Goal: Find specific page/section: Find specific page/section

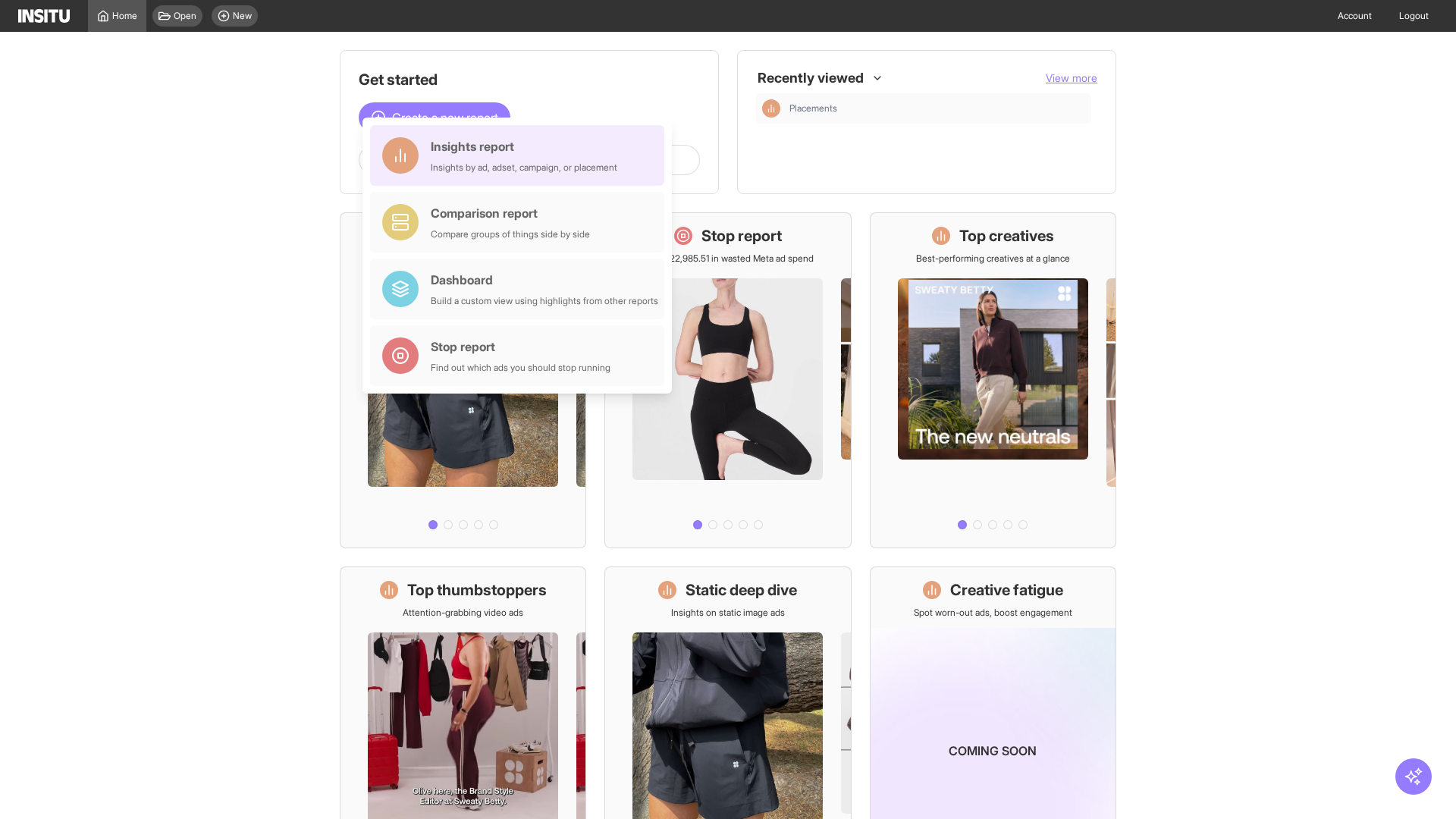
click at [521, 156] on div "Insights report Insights by ad, adset, campaign, or placement" at bounding box center [524, 156] width 186 height 36
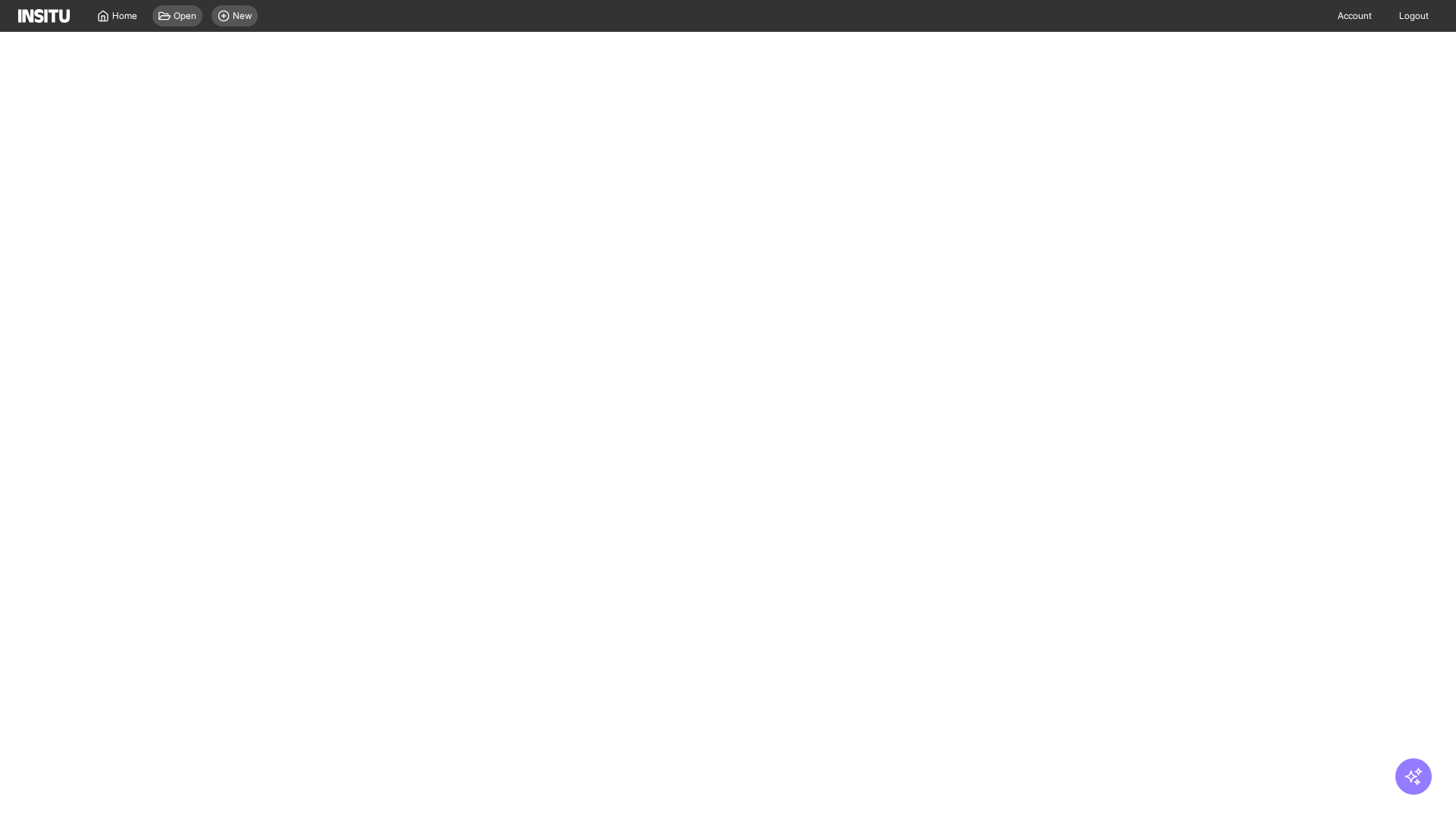
select select "**"
